Goal: Task Accomplishment & Management: Use online tool/utility

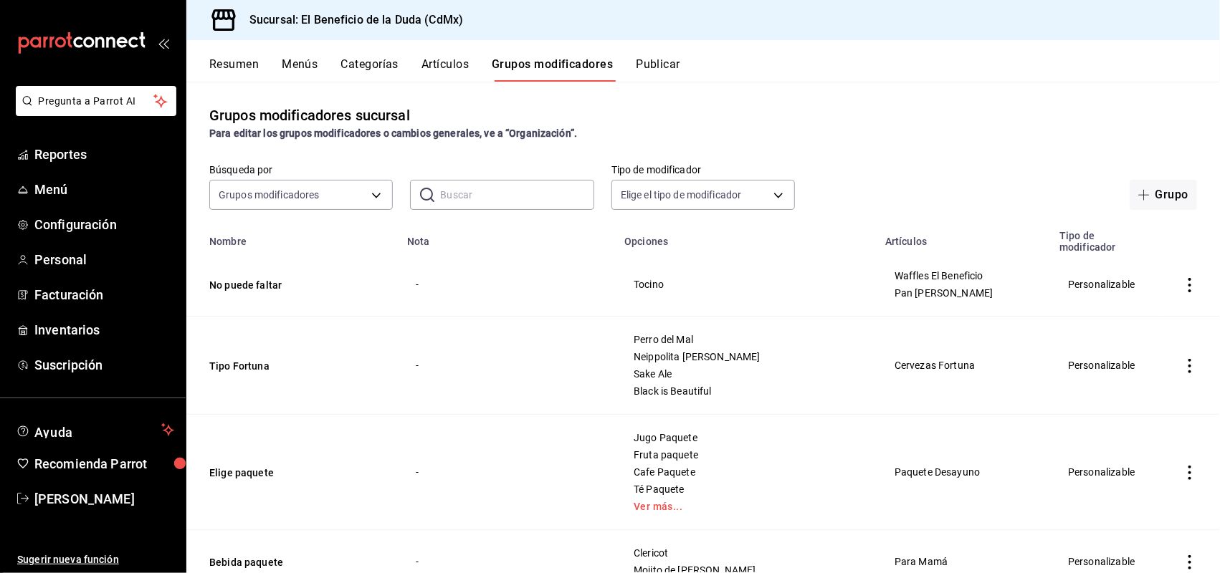
click at [439, 58] on button "Artículos" at bounding box center [444, 69] width 47 height 24
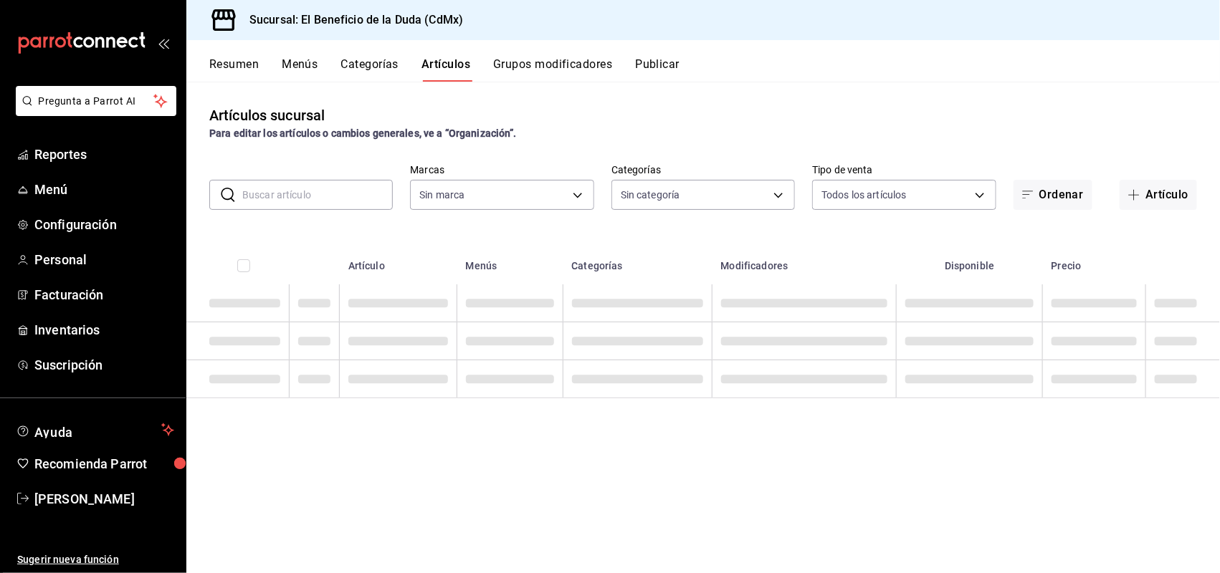
click at [262, 191] on input "text" at bounding box center [317, 195] width 151 height 29
type input "bc4ceb8a-cc6d-4241-a28d-2dd23a7e2342"
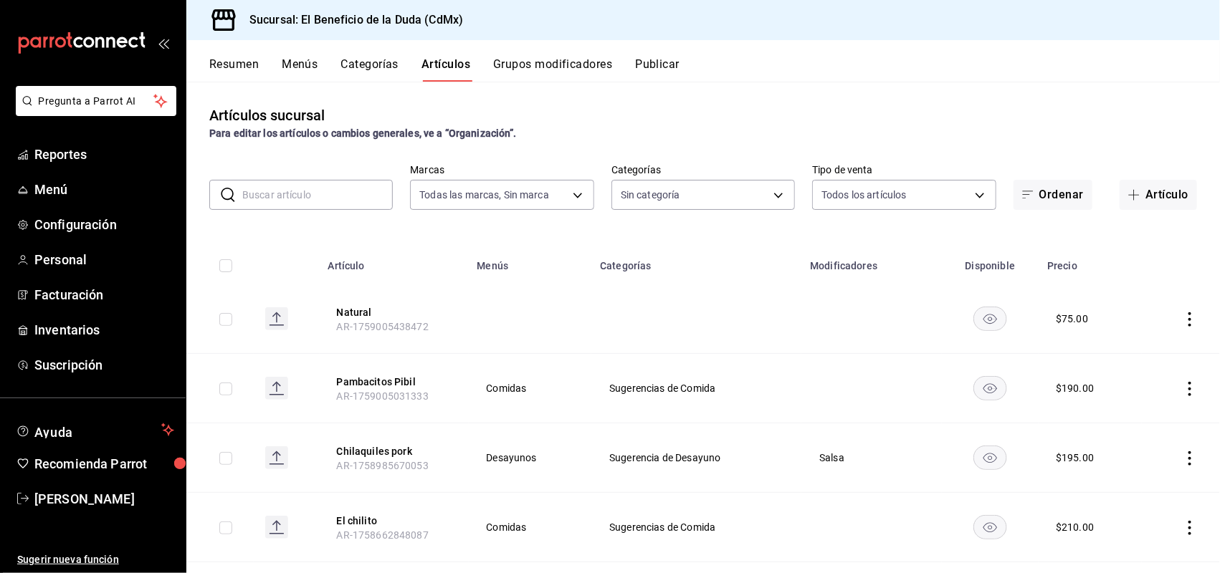
type input "fe192d09-a784-4d17-bfec-bbf865234069,f6e5386d-2b2d-4d2f-87a6-bde2b2d45bbd,33156…"
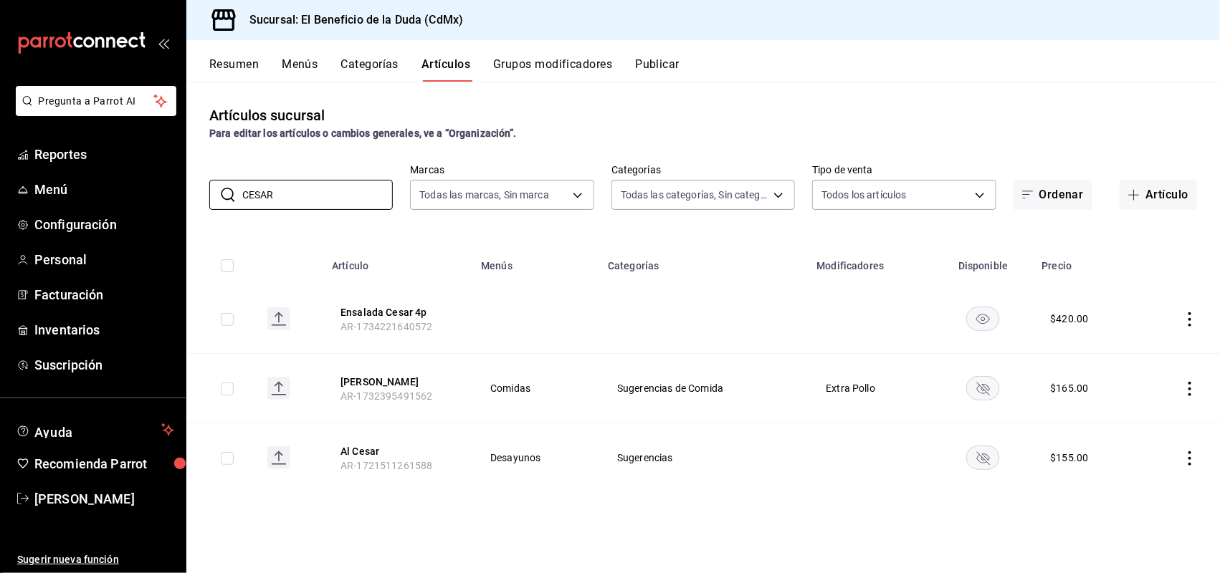
type input "CESAR"
click at [989, 382] on rect "availability-product" at bounding box center [983, 388] width 33 height 24
click at [1167, 194] on button "Artículo" at bounding box center [1158, 195] width 77 height 30
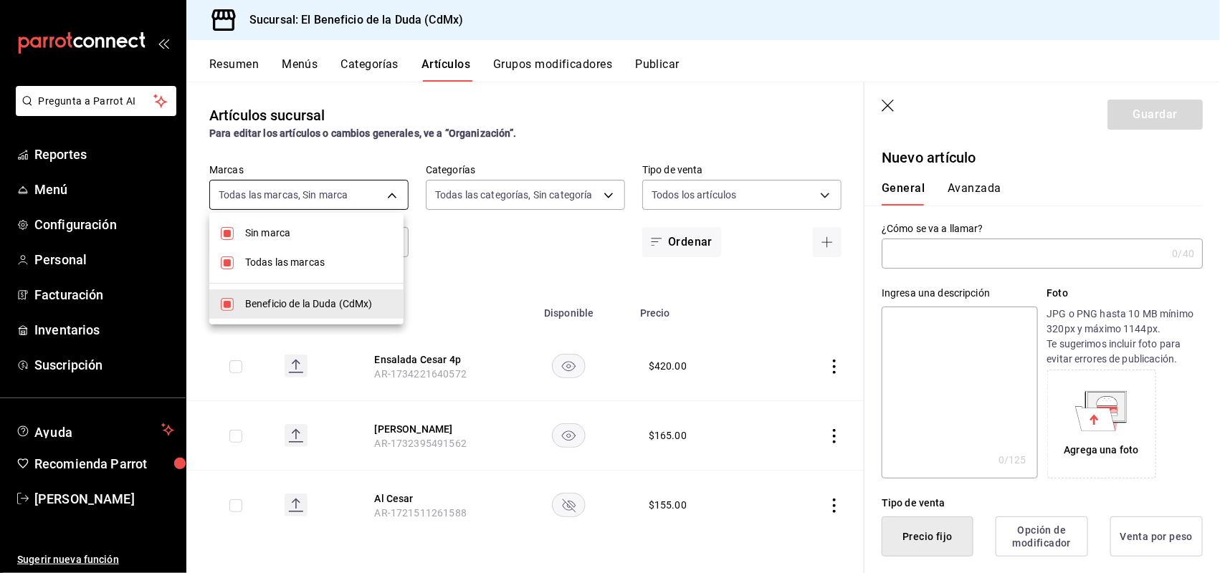
click at [266, 206] on body "Pregunta a Parrot AI Reportes Menú Configuración Personal Facturación Inventari…" at bounding box center [610, 286] width 1220 height 573
click at [266, 201] on div at bounding box center [610, 286] width 1220 height 573
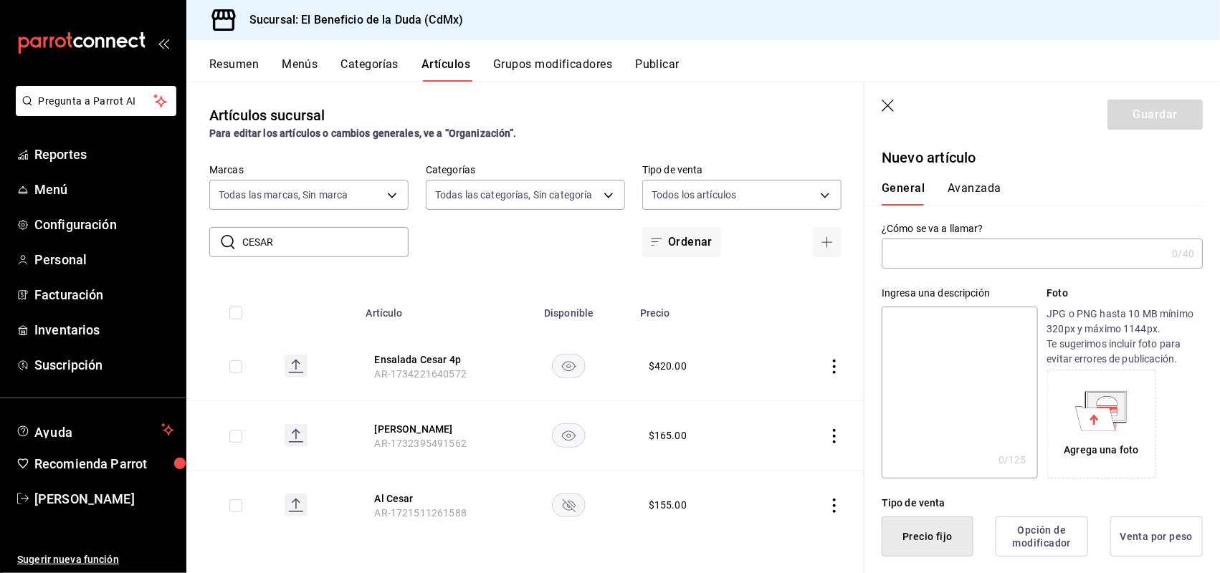
click at [264, 197] on body "Pregunta a Parrot AI Reportes Menú Configuración Personal Facturación Inventari…" at bounding box center [610, 286] width 1220 height 573
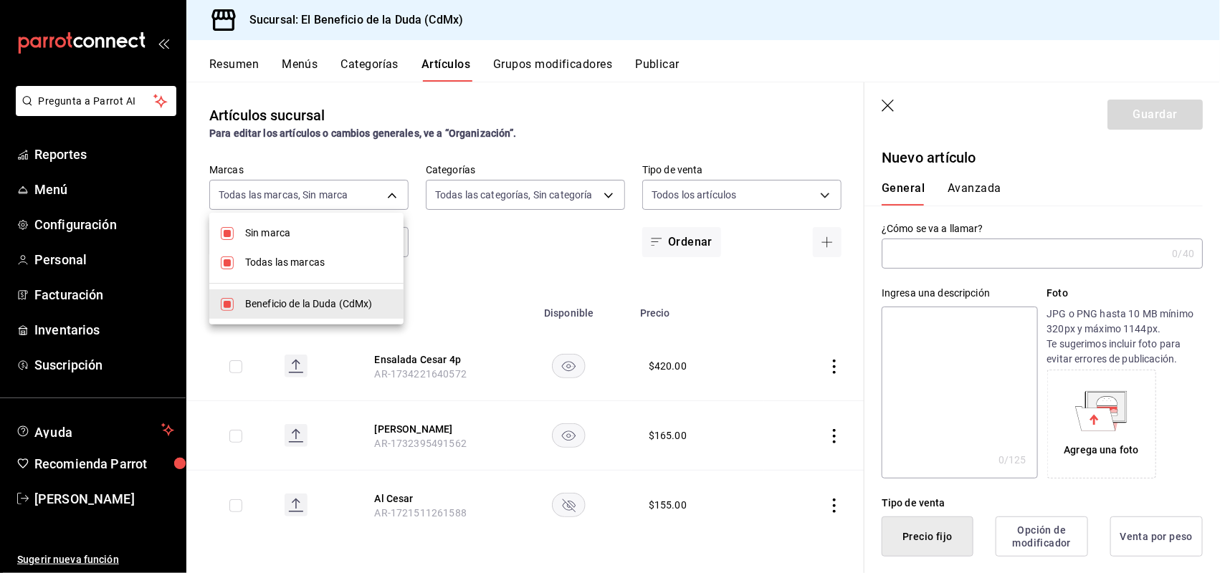
click at [267, 185] on div at bounding box center [610, 286] width 1220 height 573
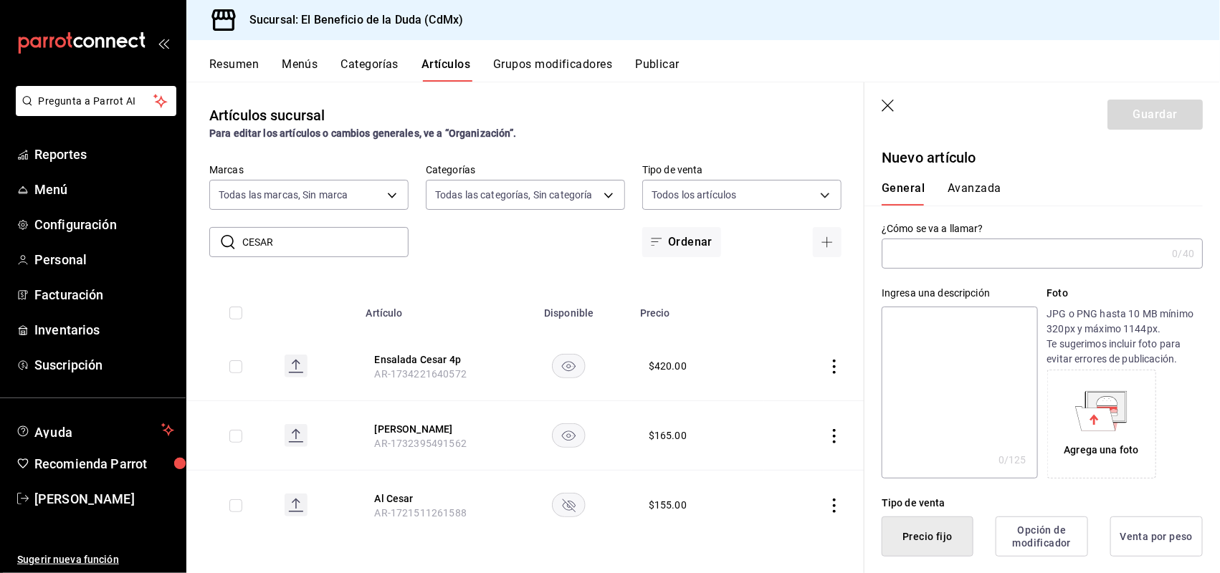
click at [320, 249] on input "CESAR" at bounding box center [325, 242] width 166 height 29
drag, startPoint x: 199, startPoint y: 237, endPoint x: 269, endPoint y: 224, distance: 72.3
click at [191, 237] on div "​ CESAR ​ Marcas Todas las marcas, Sin marca bc4ceb8a-cc6d-4241-a28d-2dd23a7e23…" at bounding box center [525, 210] width 678 height 93
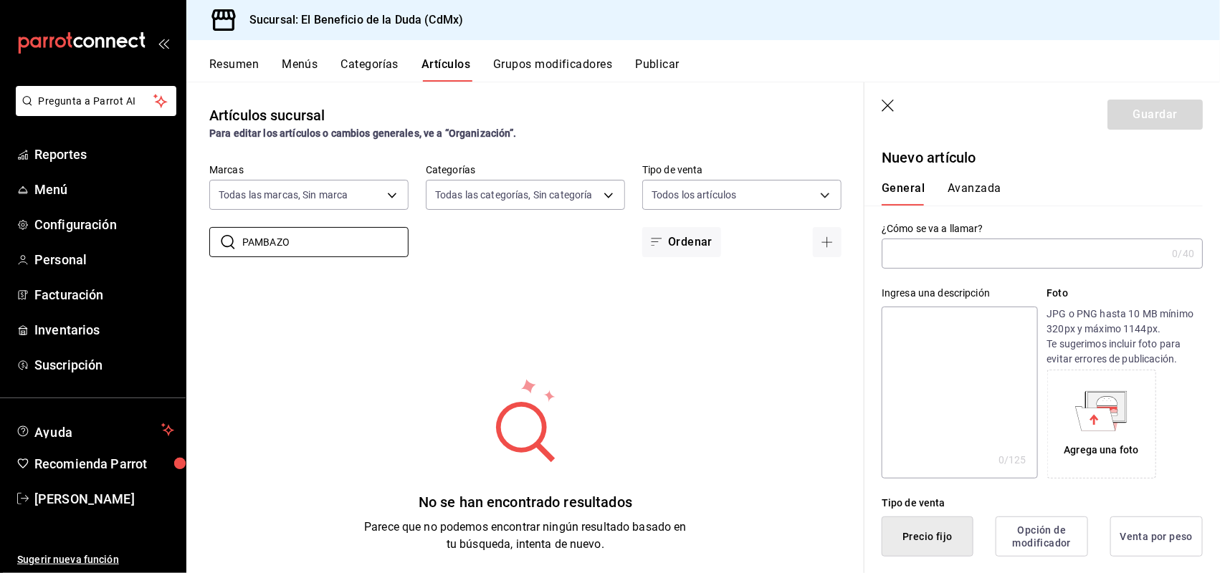
type input "PAMBAZO"
click at [1101, 252] on input "text" at bounding box center [1024, 253] width 285 height 29
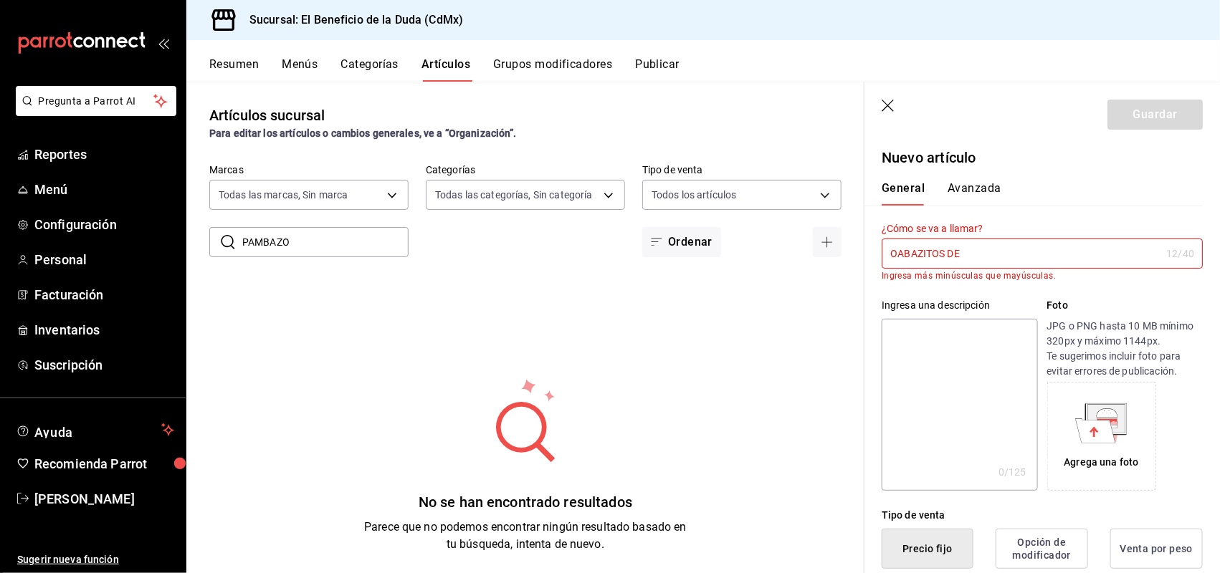
type input "OABAZITOS DE"
drag, startPoint x: 1069, startPoint y: 266, endPoint x: 731, endPoint y: 274, distance: 338.4
click at [731, 274] on main "Artículos sucursal Para editar los artículos o cambios generales, ve a “Organiz…" at bounding box center [703, 328] width 1034 height 492
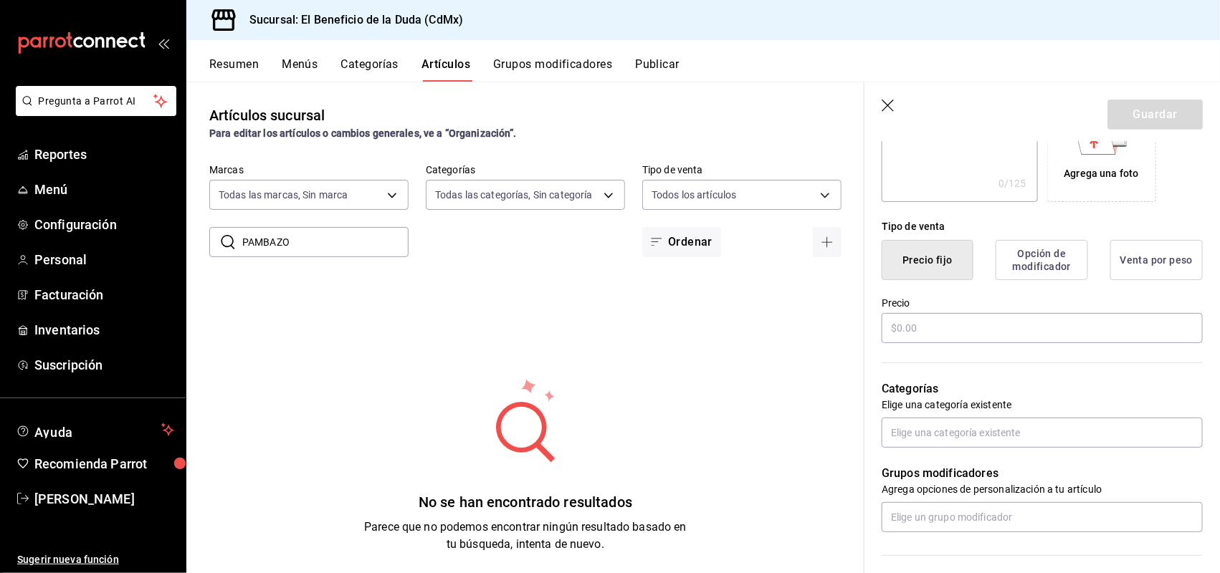
scroll to position [292, 0]
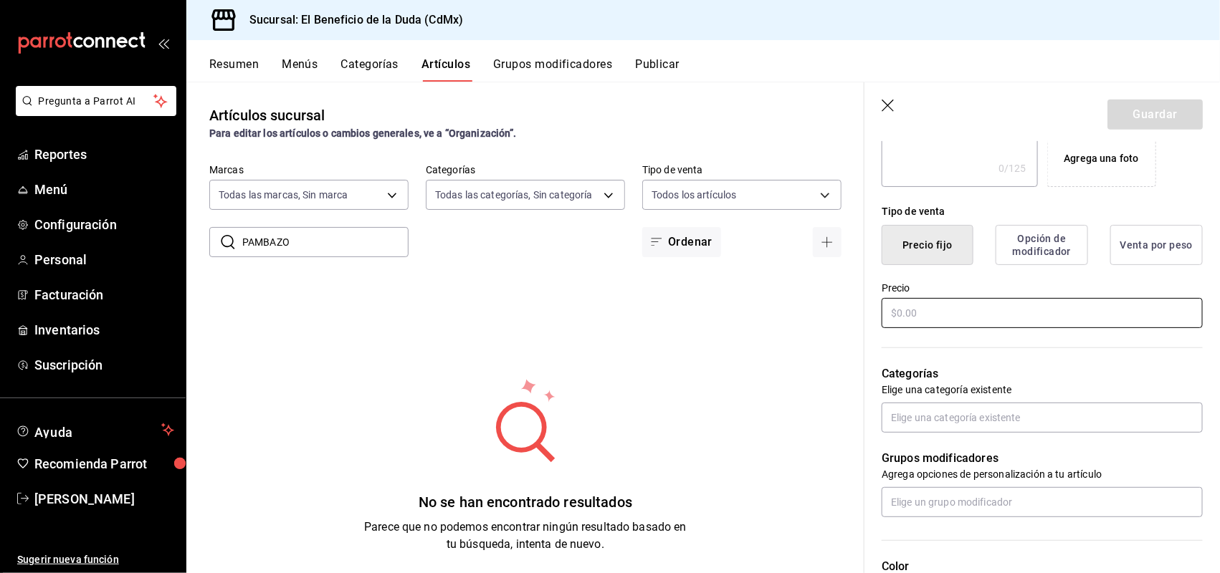
type input "Pambazitos de cochinita"
click at [1023, 320] on input "text" at bounding box center [1042, 313] width 321 height 30
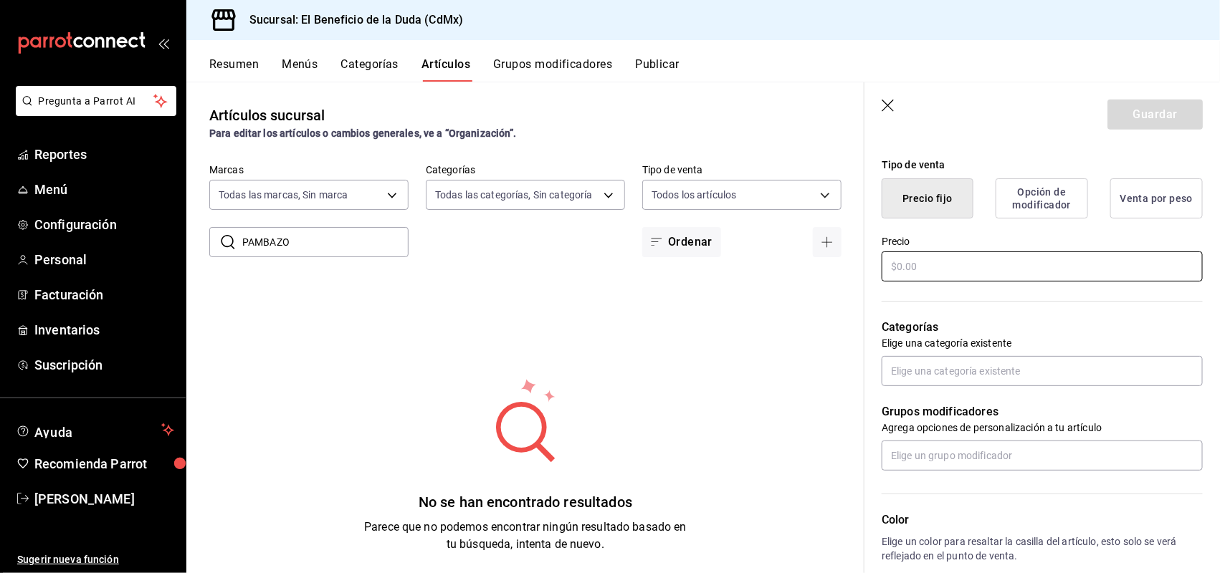
scroll to position [299, 0]
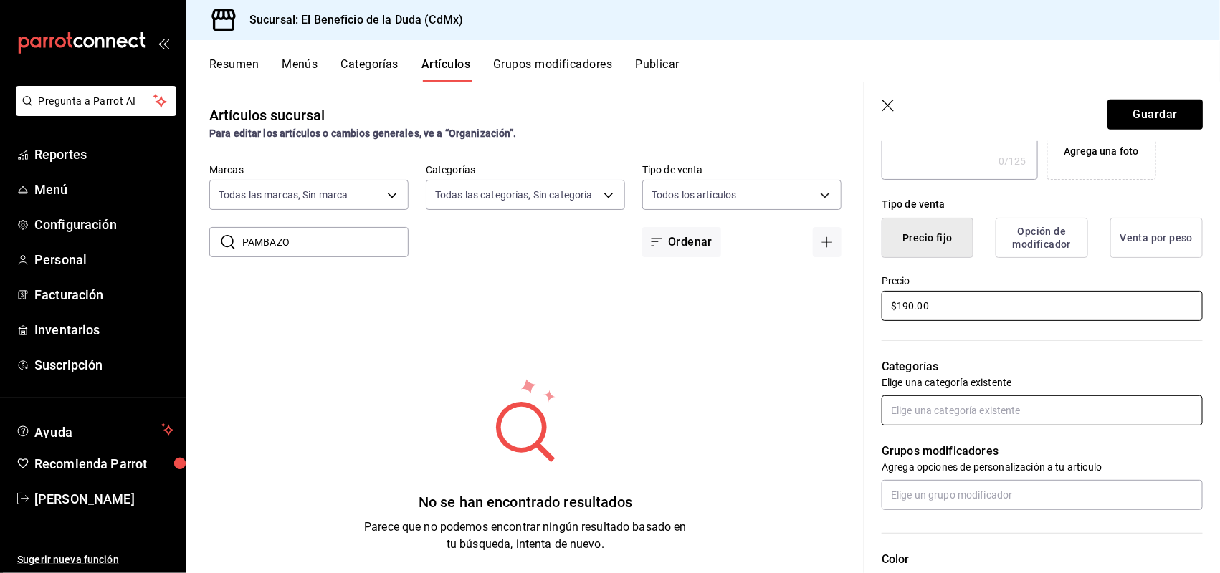
type input "$190.00"
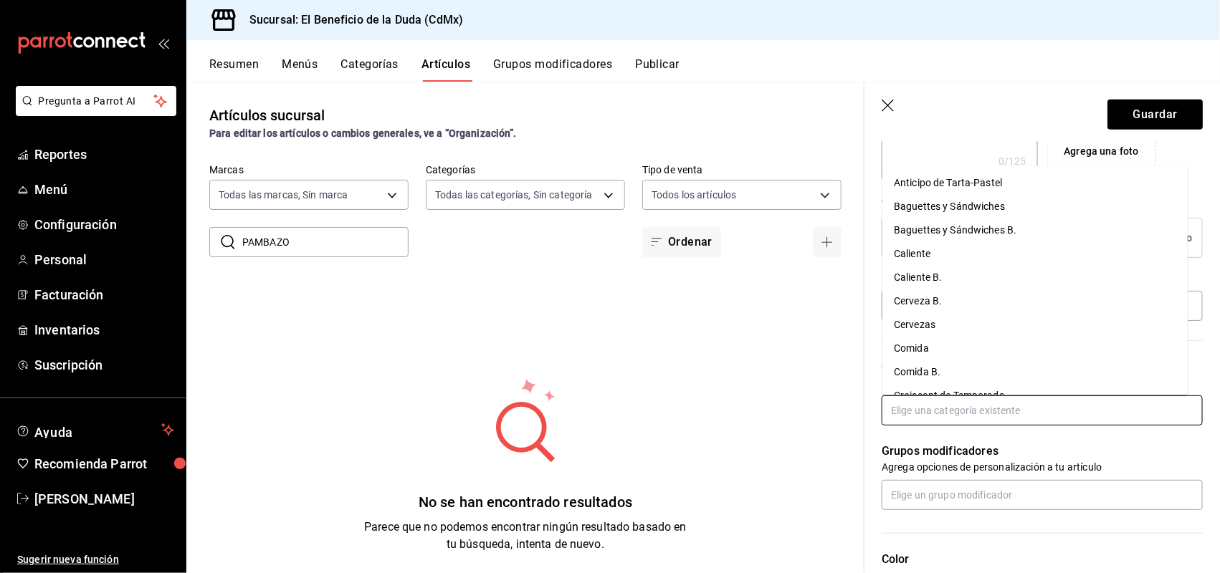
click at [1005, 410] on input "text" at bounding box center [1042, 411] width 321 height 30
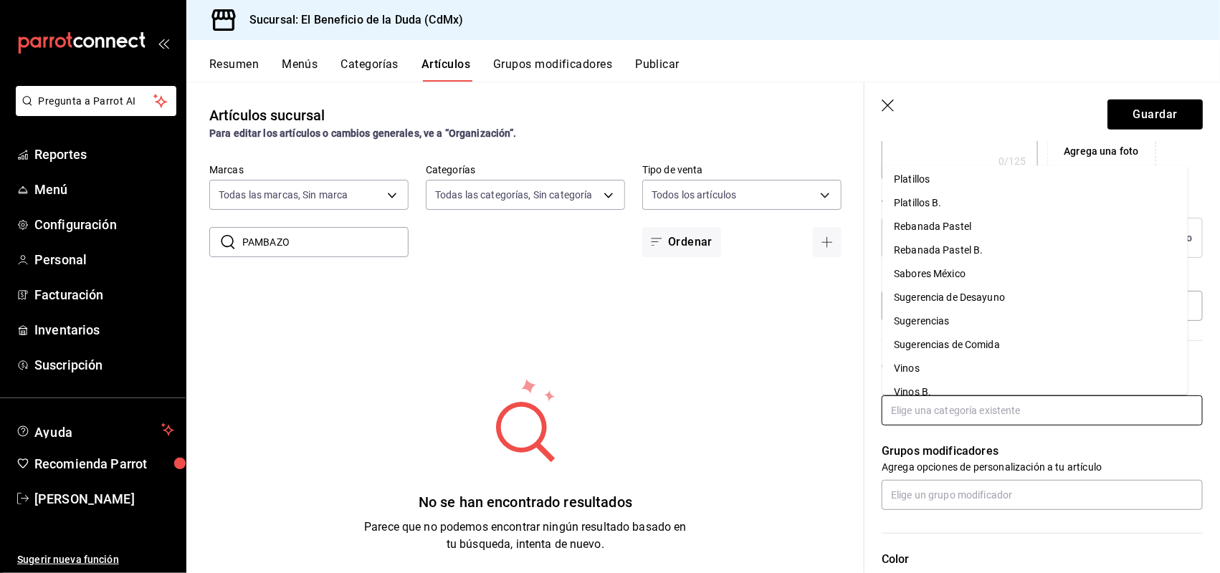
scroll to position [799, 0]
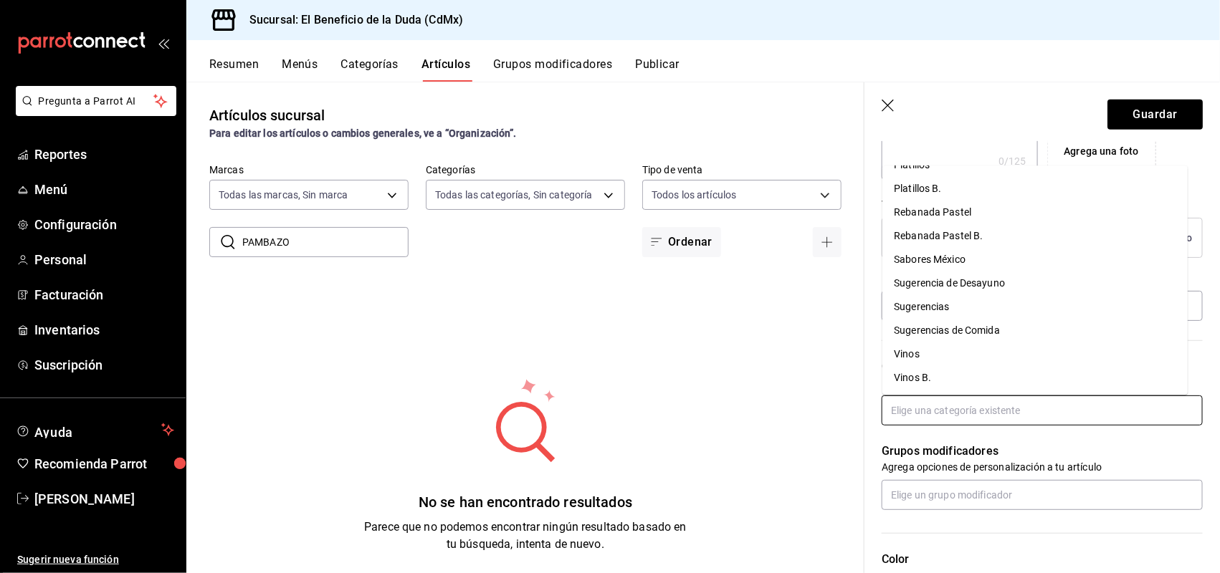
click at [951, 281] on li "Sugerencia de Desayuno" at bounding box center [1034, 283] width 305 height 24
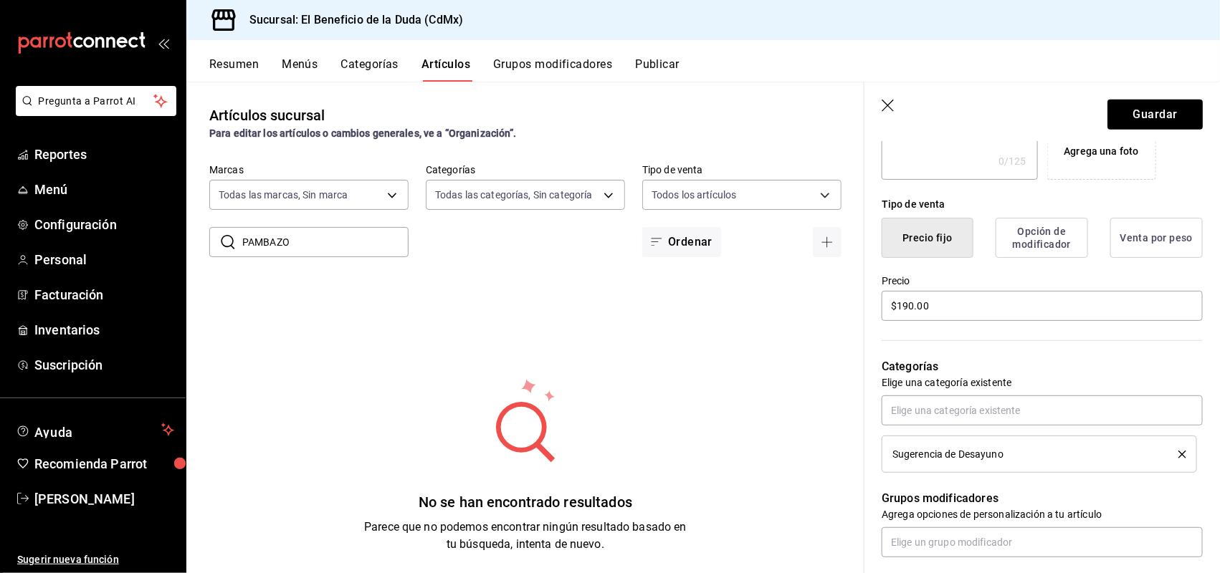
click at [1170, 462] on li "Sugerencia de Desayuno" at bounding box center [1039, 454] width 315 height 37
click at [1178, 455] on icon "delete" at bounding box center [1182, 455] width 8 height 8
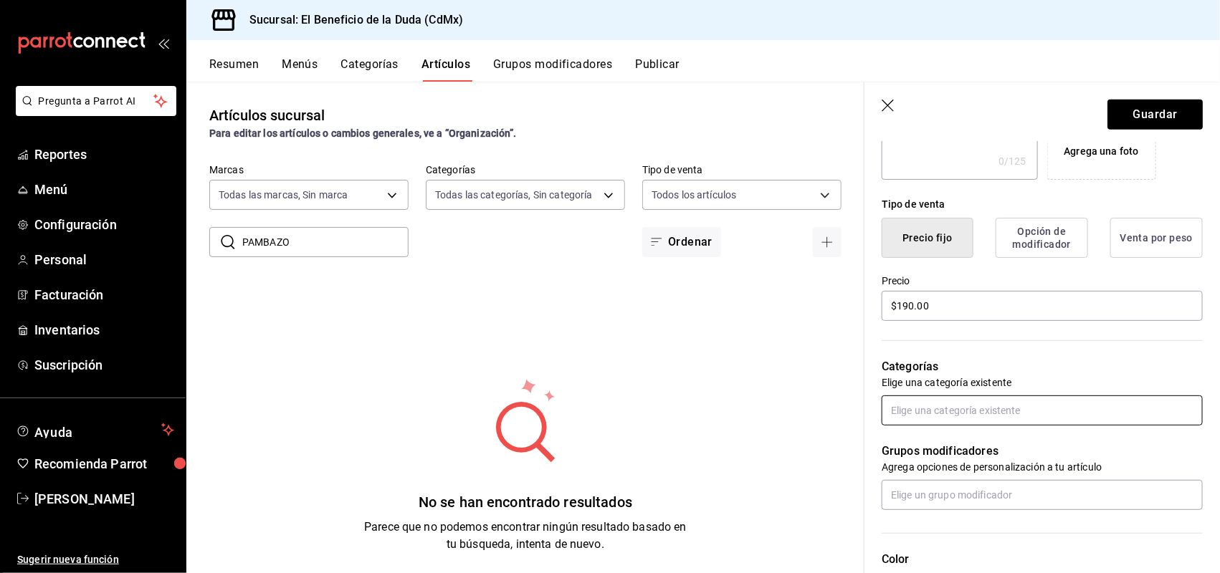
click at [1084, 413] on input "text" at bounding box center [1042, 411] width 321 height 30
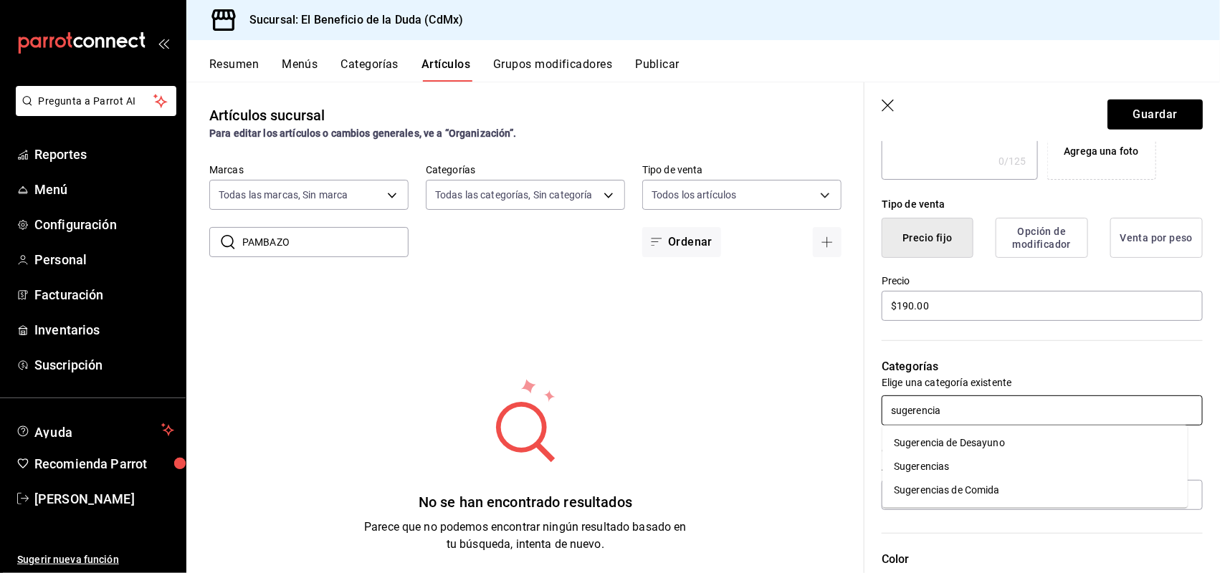
type input "sugerencias"
click at [950, 439] on li "Sugerencias" at bounding box center [1034, 443] width 305 height 24
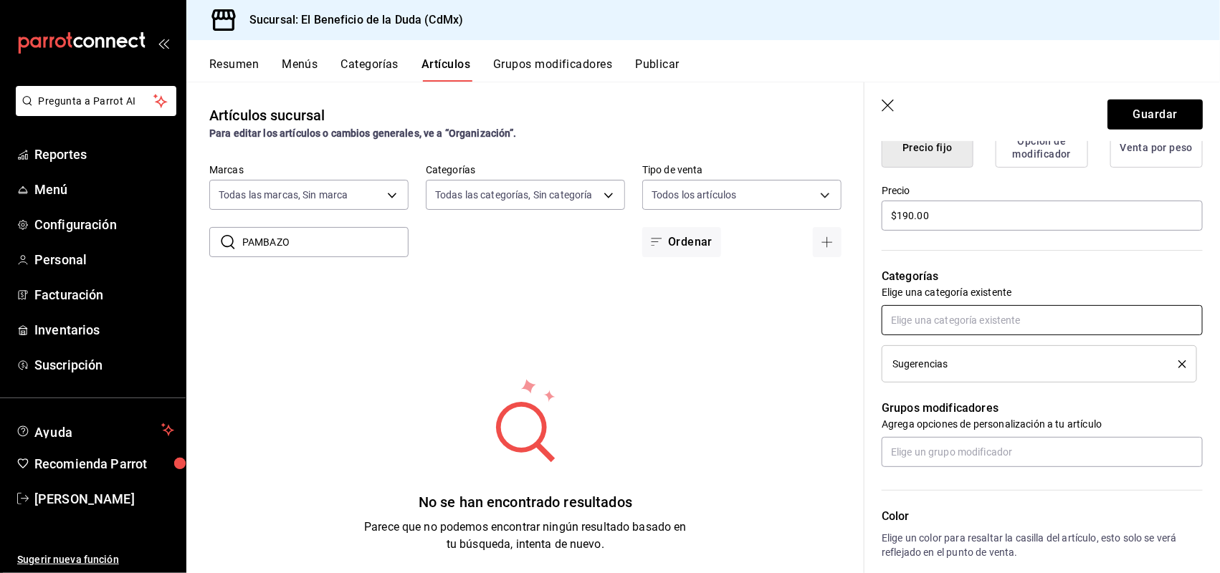
scroll to position [405, 0]
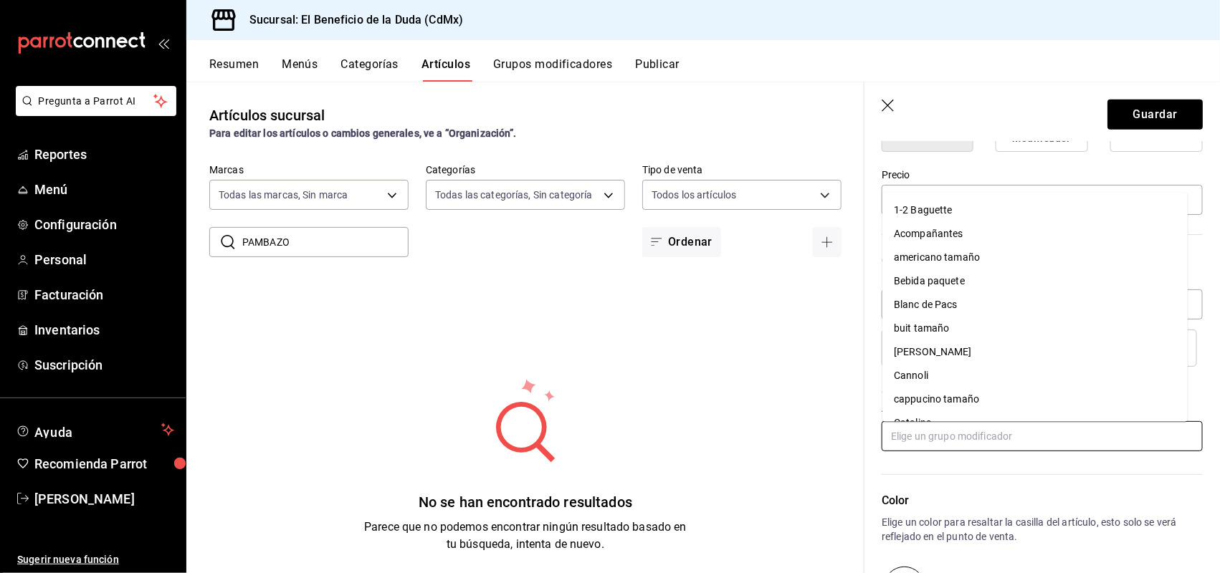
click at [944, 438] on input "text" at bounding box center [1042, 436] width 321 height 30
click at [872, 330] on div "Categorías Elige una categoría existente Sugerencias" at bounding box center [1033, 292] width 338 height 150
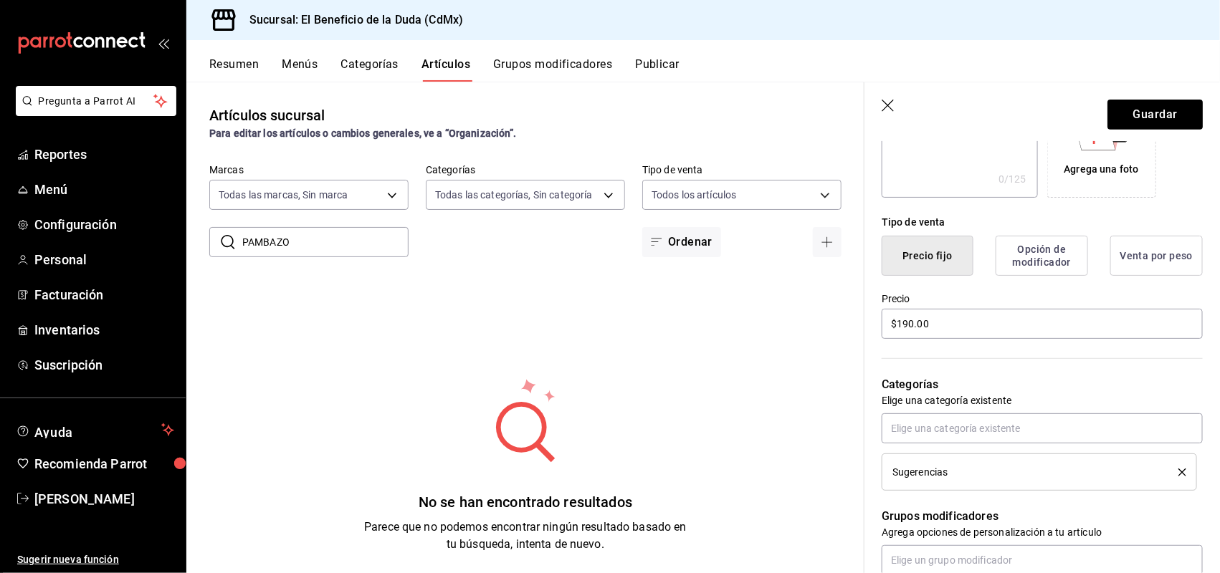
scroll to position [45, 0]
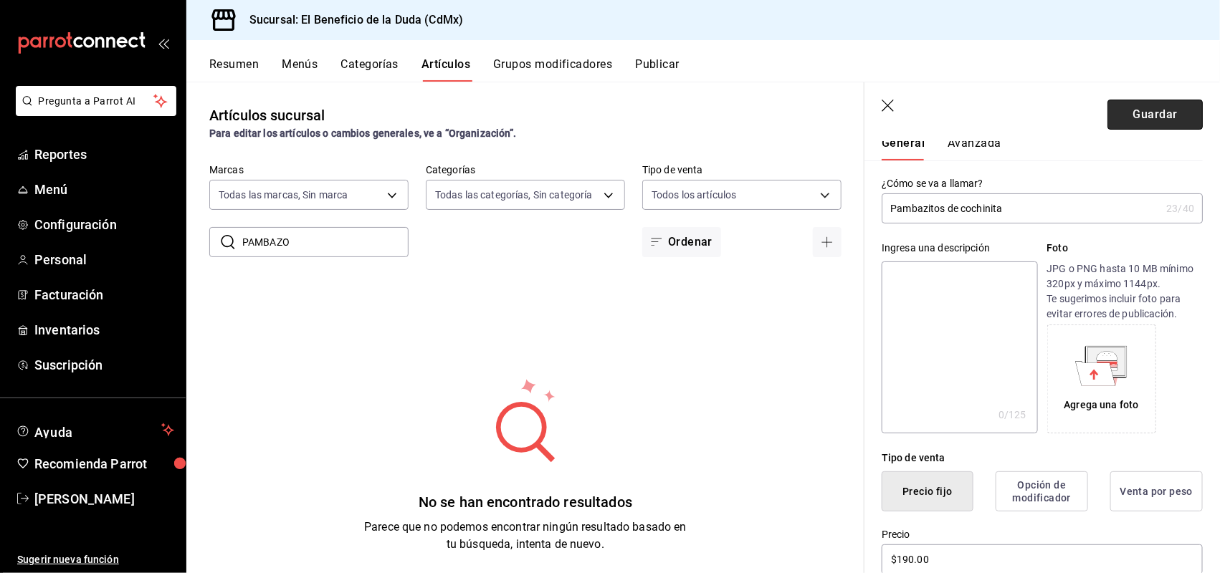
click at [1137, 101] on button "Guardar" at bounding box center [1154, 115] width 95 height 30
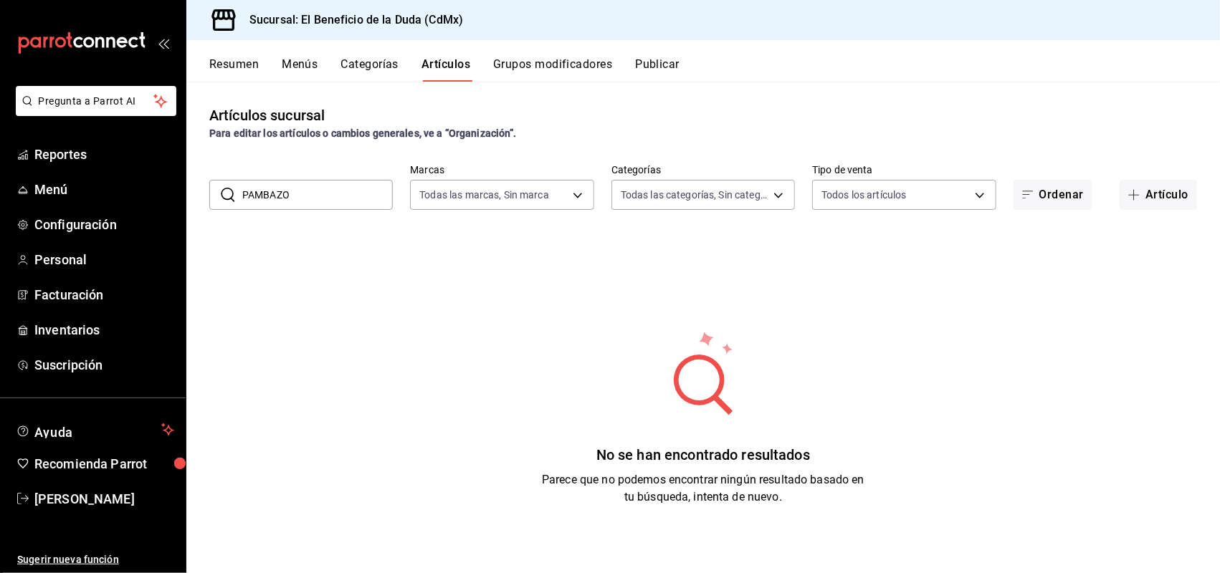
click at [320, 191] on input "PAMBAZO" at bounding box center [317, 195] width 151 height 29
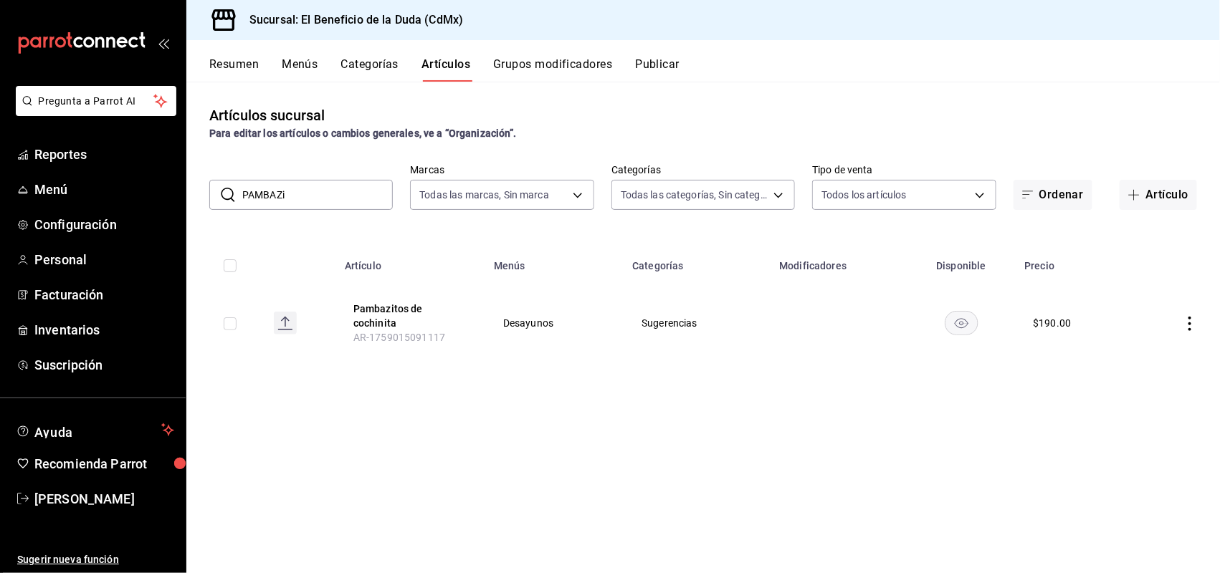
type input "PAMBAZ"
